Goal: Navigation & Orientation: Find specific page/section

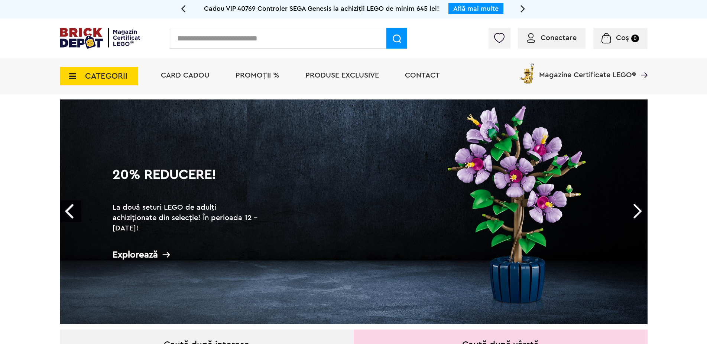
click at [93, 76] on span "CATEGORII" at bounding box center [106, 76] width 42 height 8
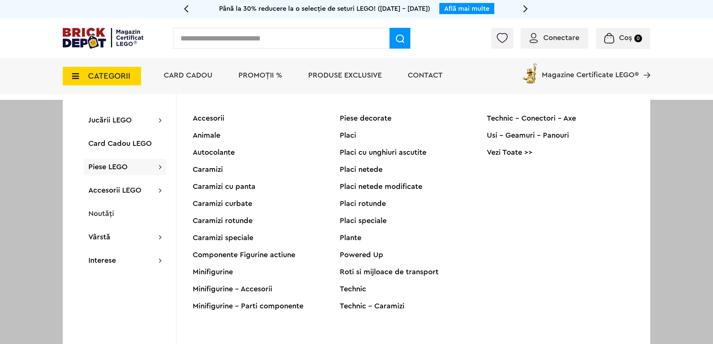
click at [221, 270] on div "Minifigurine" at bounding box center [266, 271] width 147 height 7
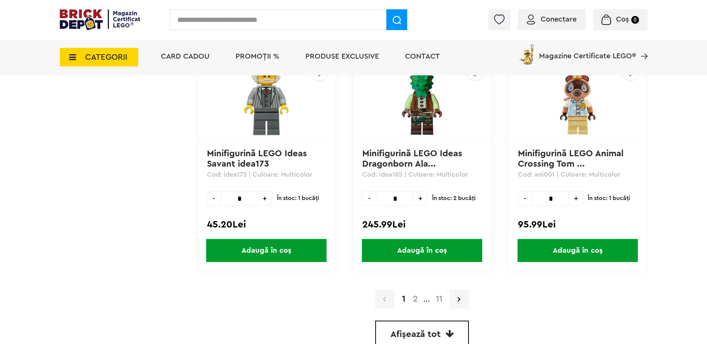
scroll to position [2132, 0]
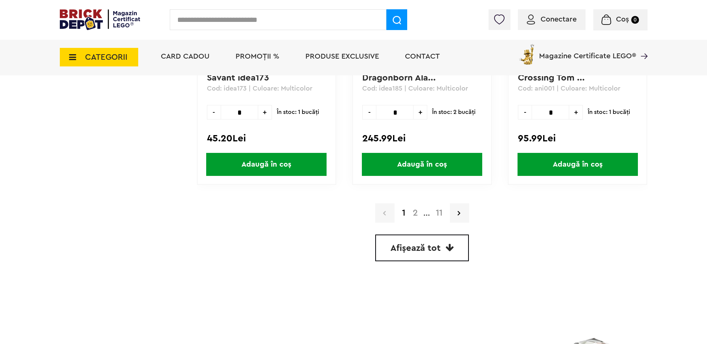
click at [435, 216] on link "11" at bounding box center [439, 213] width 14 height 9
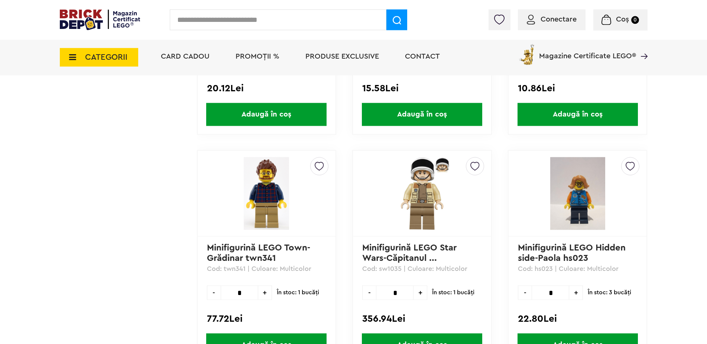
scroll to position [1818, 0]
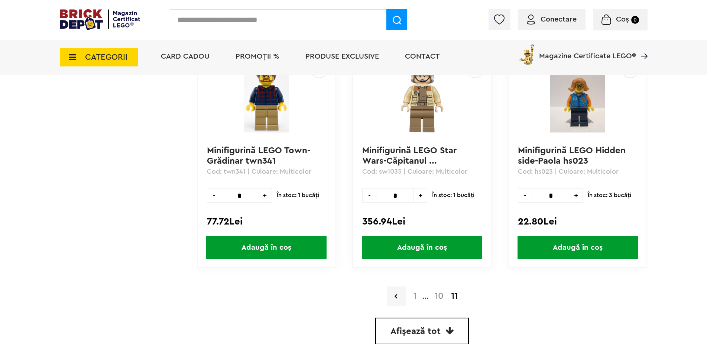
click at [440, 293] on link "10" at bounding box center [439, 296] width 16 height 9
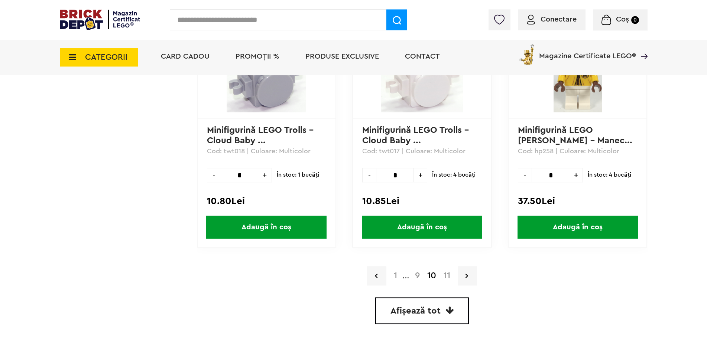
scroll to position [2121, 0]
